Goal: Transaction & Acquisition: Purchase product/service

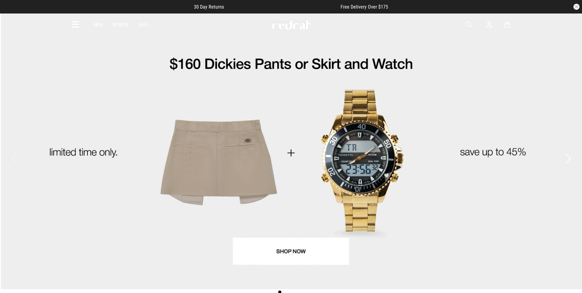
click at [79, 25] on icon at bounding box center [76, 25] width 8 height 10
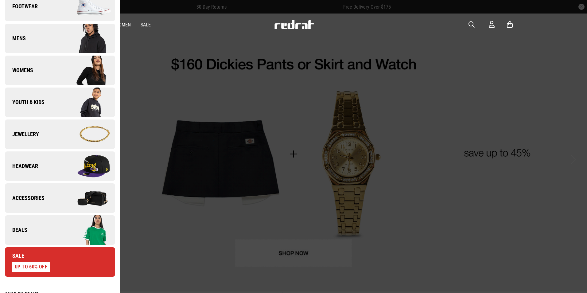
scroll to position [153, 0]
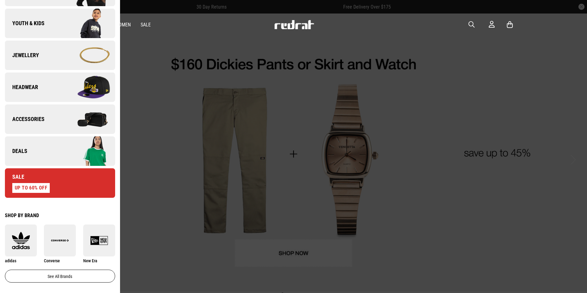
click at [55, 155] on link "Deals" at bounding box center [60, 150] width 110 height 29
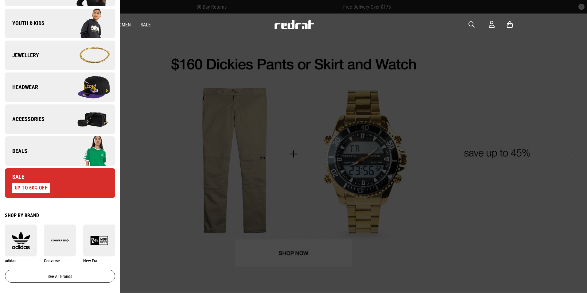
scroll to position [0, 0]
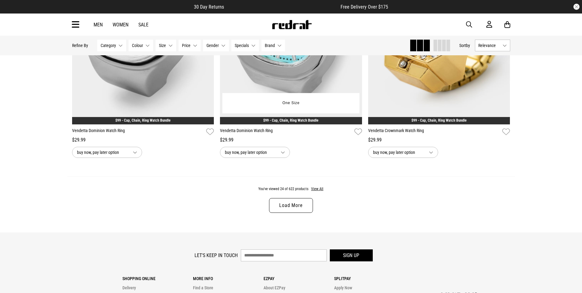
scroll to position [1995, 0]
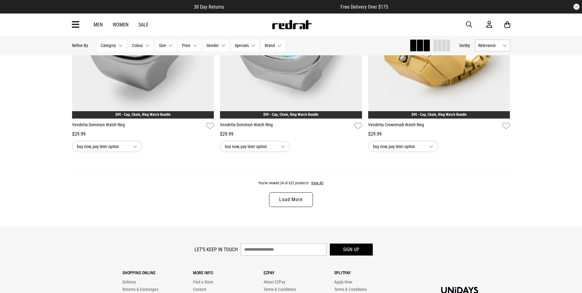
click at [288, 204] on link "Load More" at bounding box center [291, 199] width 44 height 15
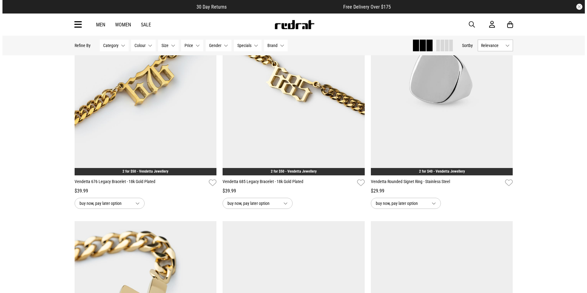
scroll to position [2916, 0]
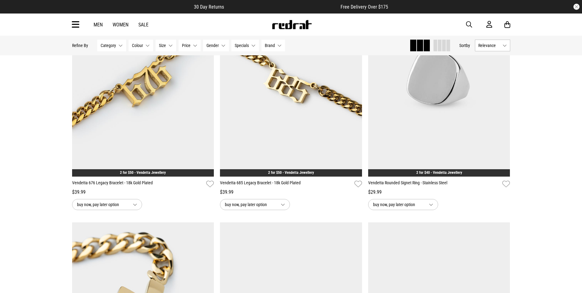
click at [73, 22] on icon at bounding box center [76, 25] width 8 height 10
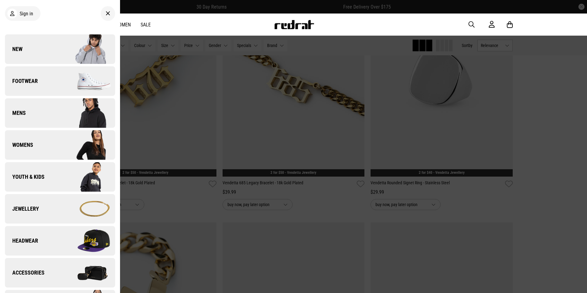
click at [62, 60] on img at bounding box center [87, 49] width 55 height 31
